Goal: Task Accomplishment & Management: Manage account settings

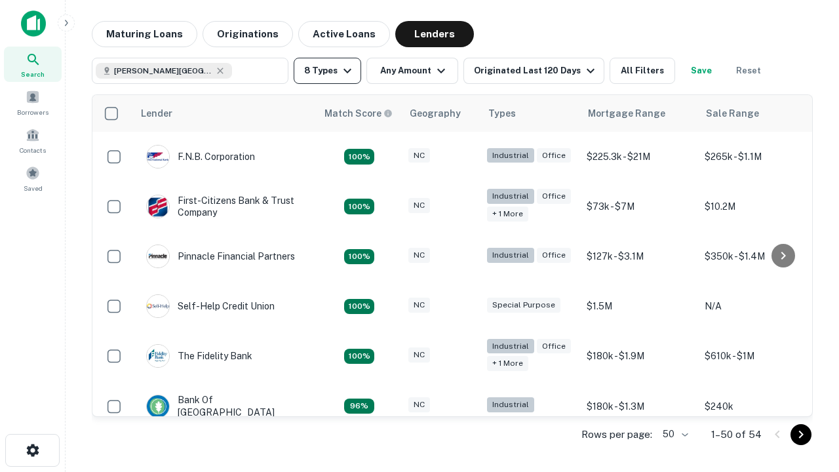
click at [327, 71] on button "8 Types" at bounding box center [328, 71] width 68 height 26
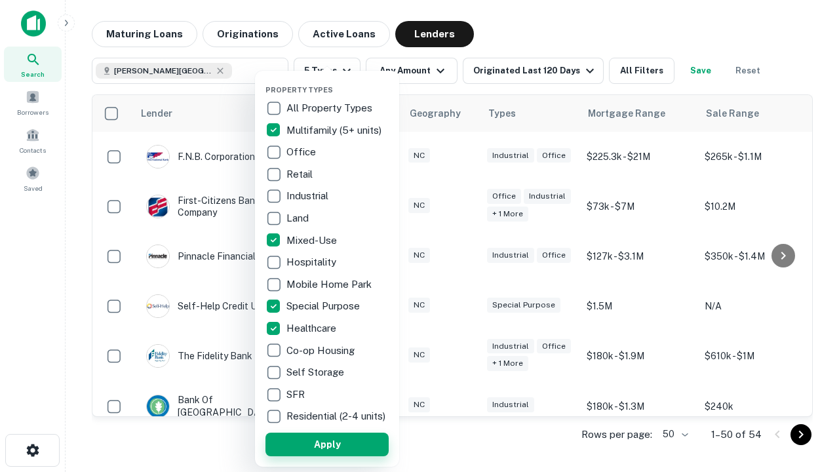
click at [327, 444] on button "Apply" at bounding box center [326, 445] width 123 height 24
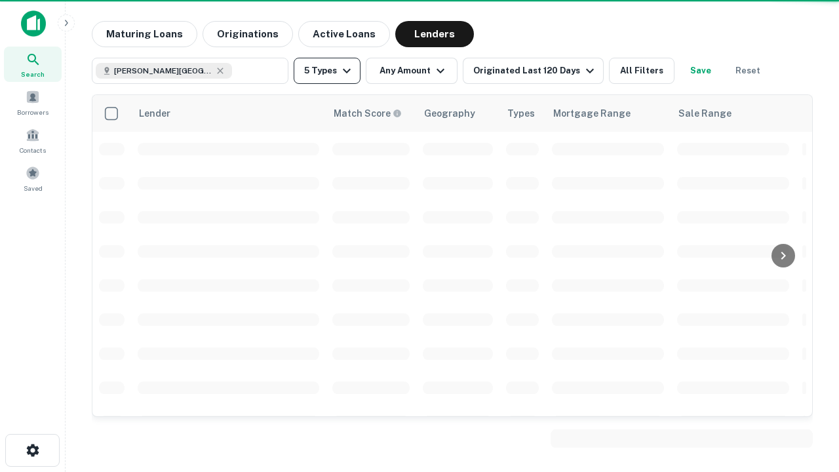
click at [327, 71] on button "5 Types" at bounding box center [327, 71] width 67 height 26
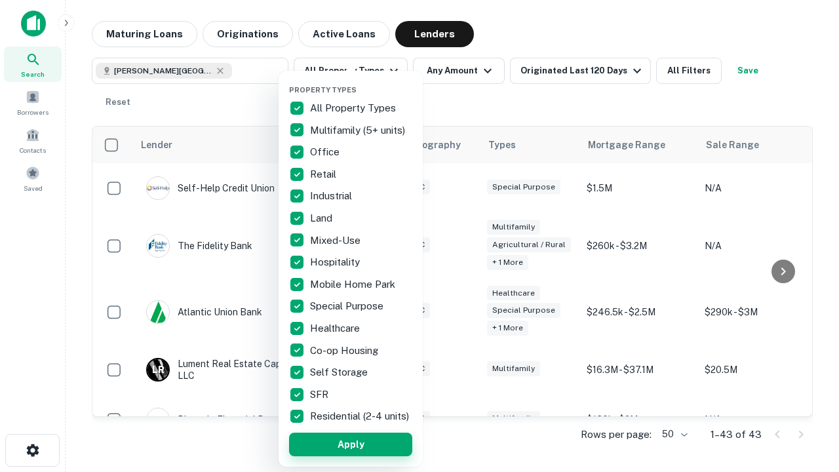
click at [351, 444] on button "Apply" at bounding box center [350, 445] width 123 height 24
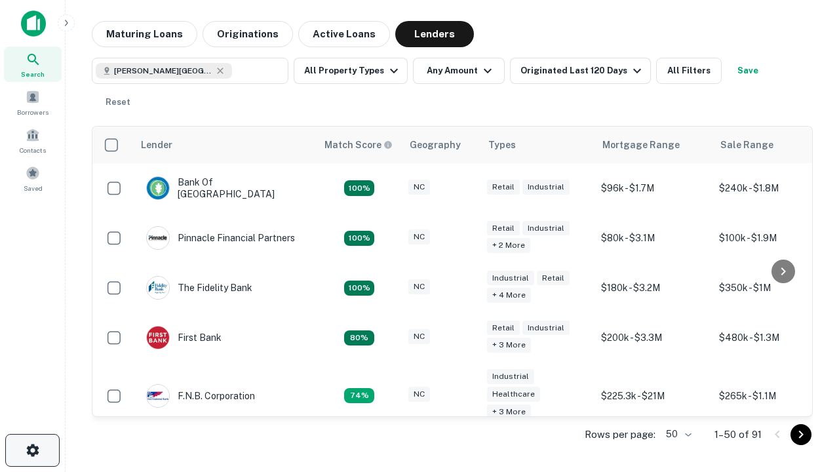
click at [32, 450] on icon "button" at bounding box center [33, 450] width 16 height 16
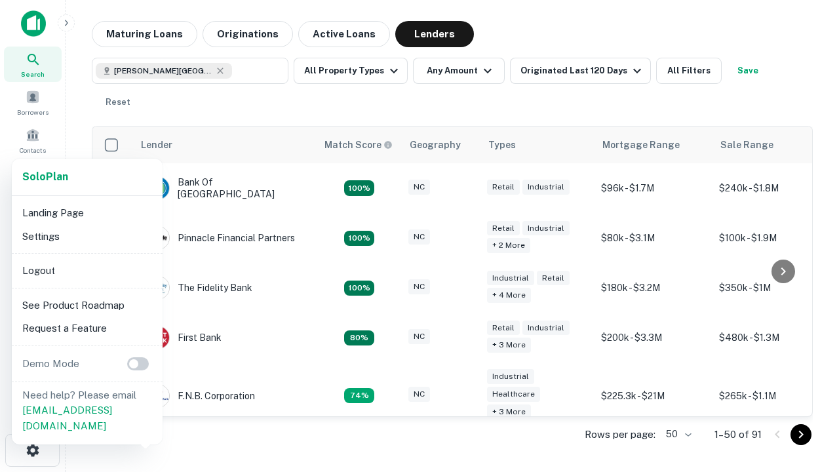
click at [87, 270] on li "Logout" at bounding box center [87, 271] width 140 height 24
